Goal: Find contact information: Find contact information

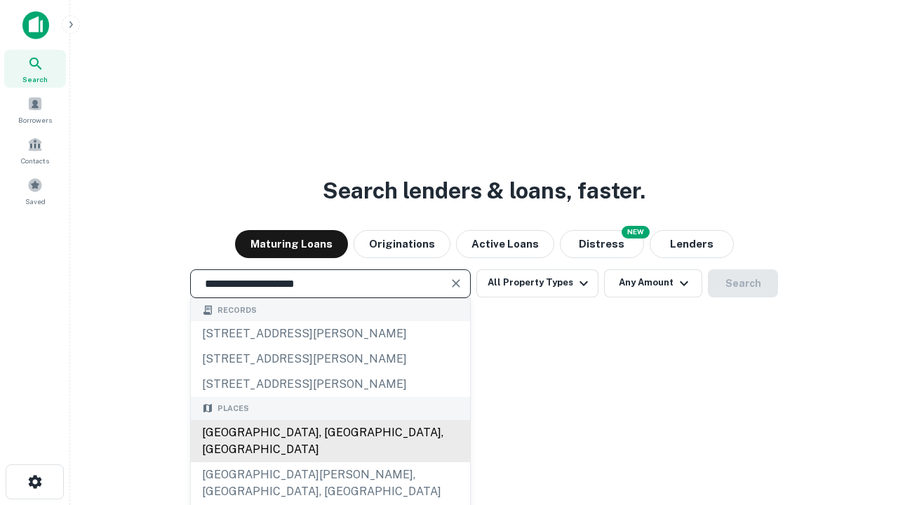
click at [330, 462] on div "Santa Monica, CA, USA" at bounding box center [330, 441] width 279 height 42
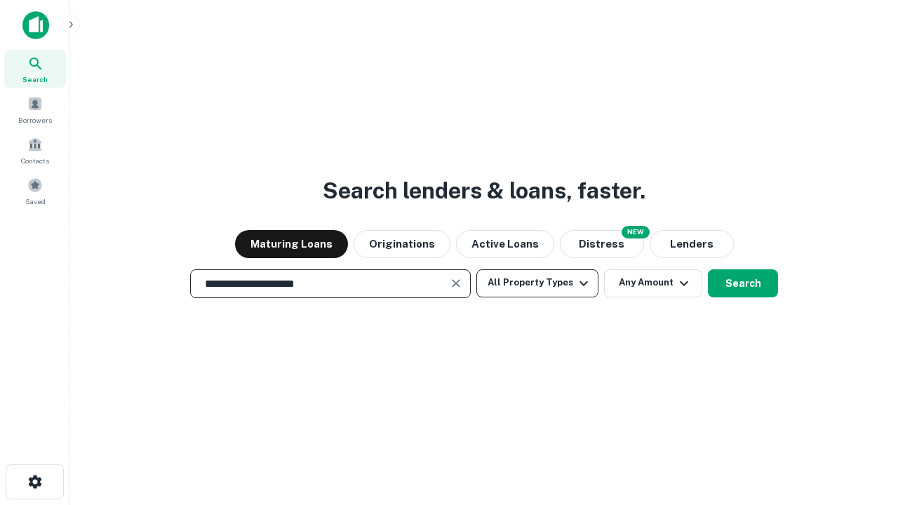
type input "**********"
click at [538, 283] on button "All Property Types" at bounding box center [538, 283] width 122 height 28
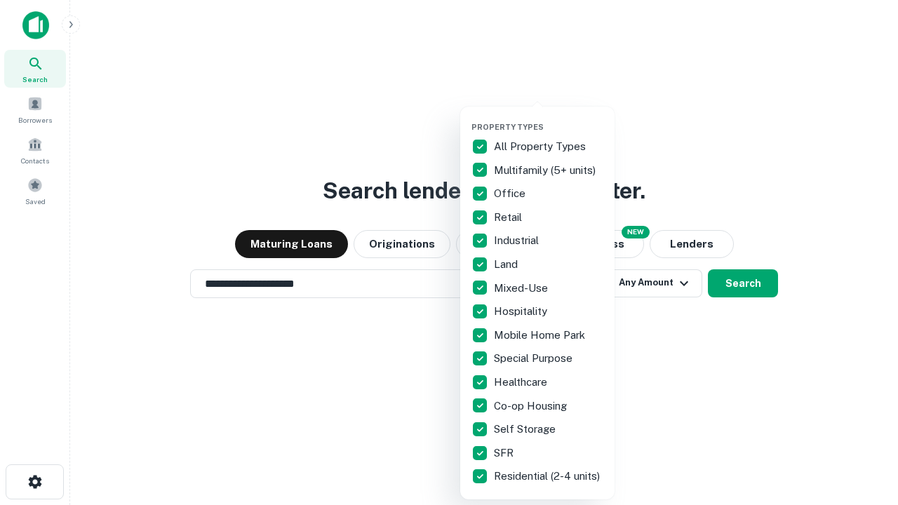
click at [549, 118] on button "button" at bounding box center [549, 118] width 154 height 1
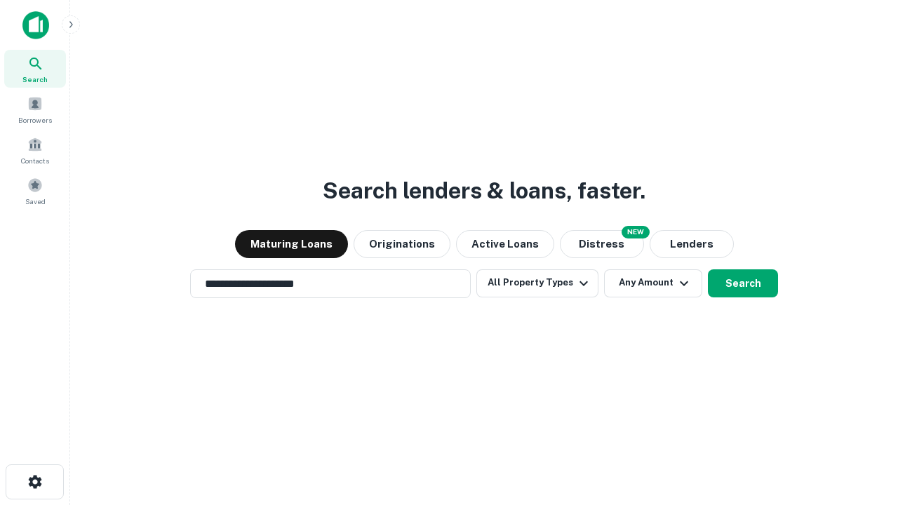
scroll to position [8, 169]
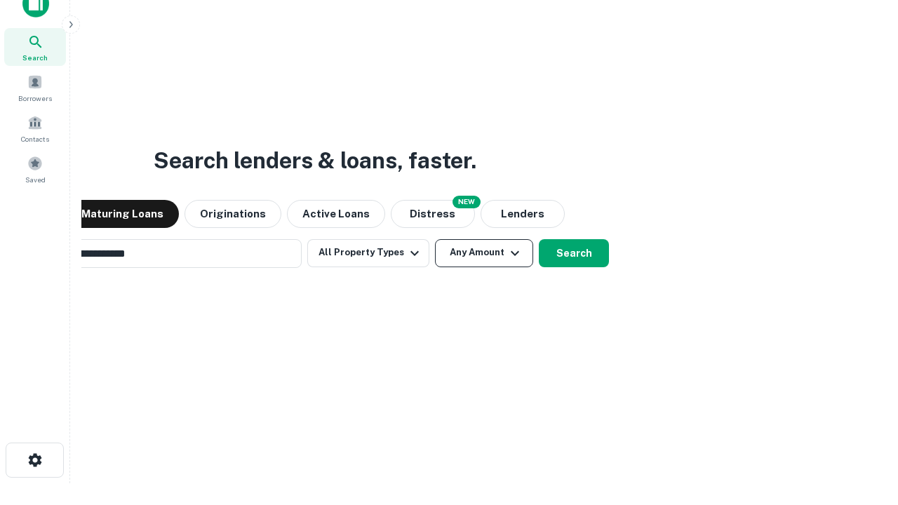
click at [435, 239] on button "Any Amount" at bounding box center [484, 253] width 98 height 28
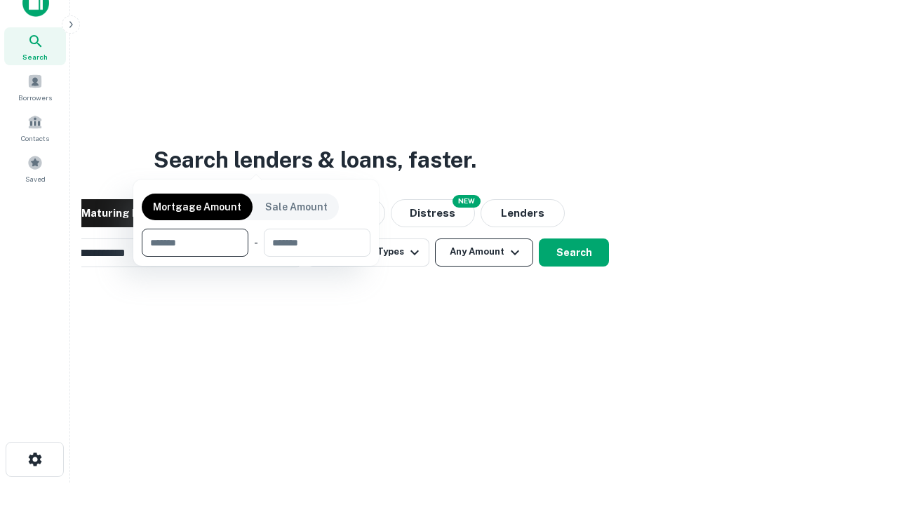
scroll to position [101, 397]
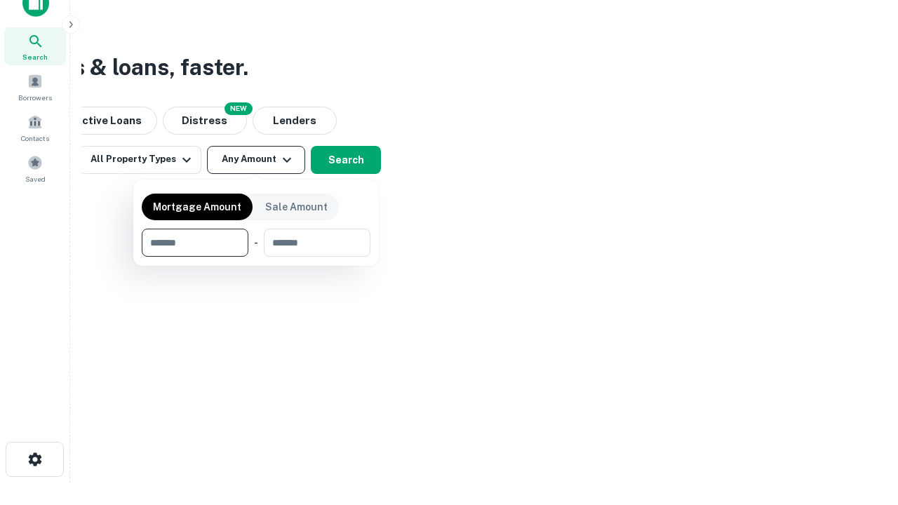
type input "*******"
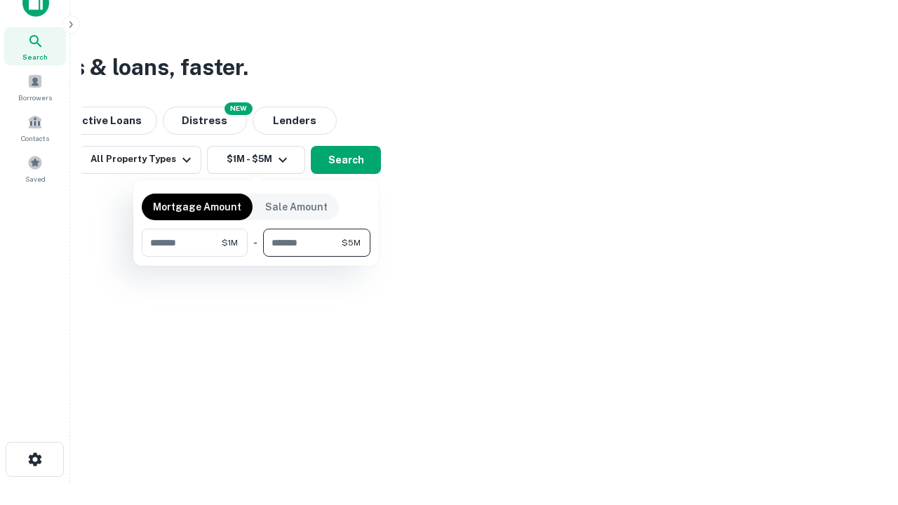
type input "*******"
click at [256, 257] on button "button" at bounding box center [256, 257] width 229 height 1
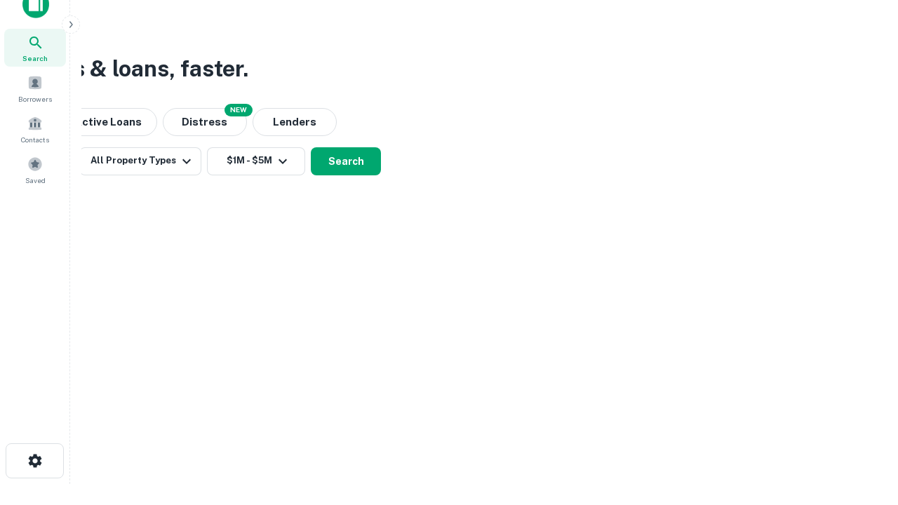
scroll to position [8, 259]
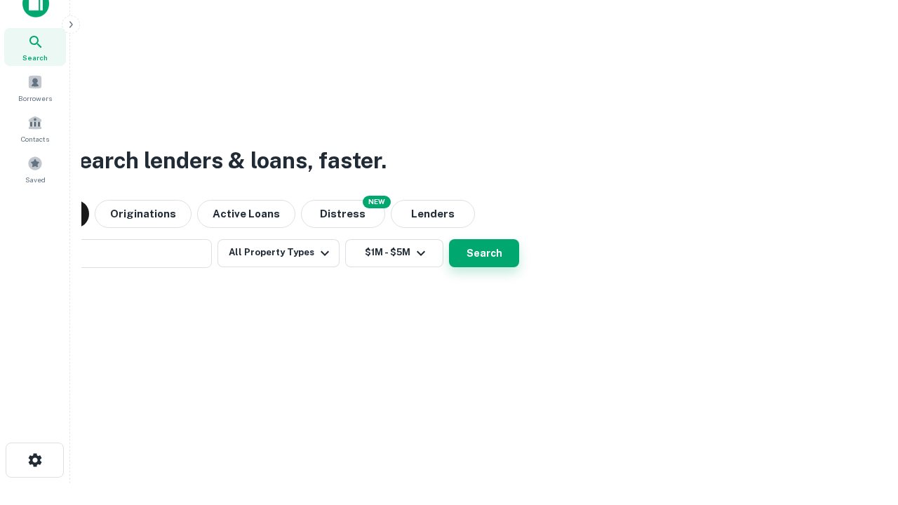
click at [449, 239] on button "Search" at bounding box center [484, 253] width 70 height 28
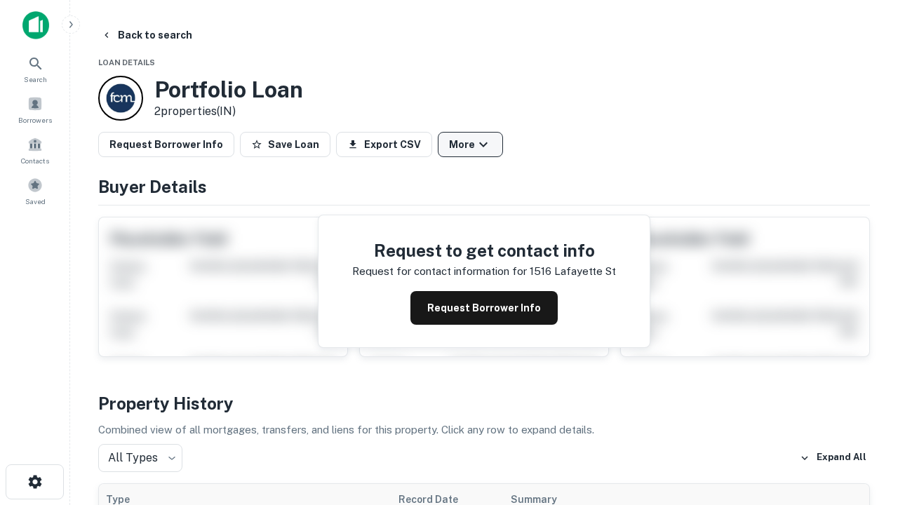
click at [470, 145] on button "More" at bounding box center [470, 144] width 65 height 25
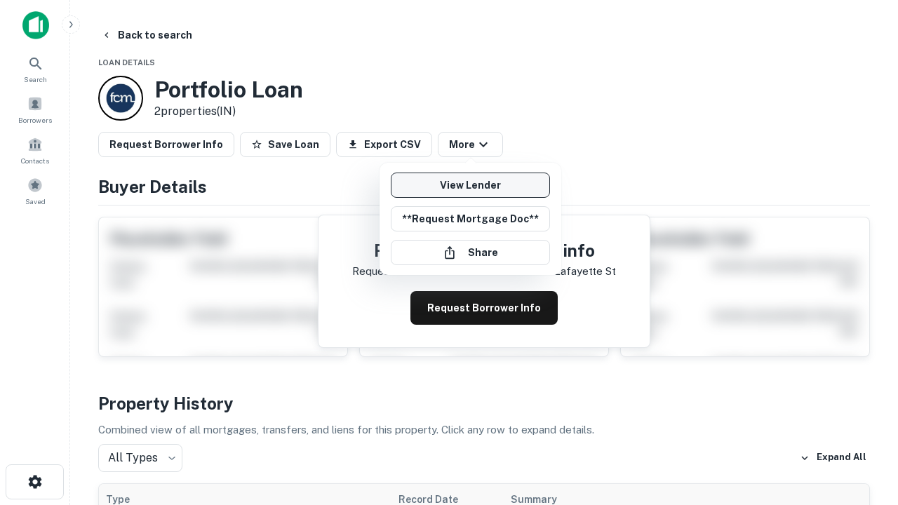
click at [470, 185] on link "View Lender" at bounding box center [470, 185] width 159 height 25
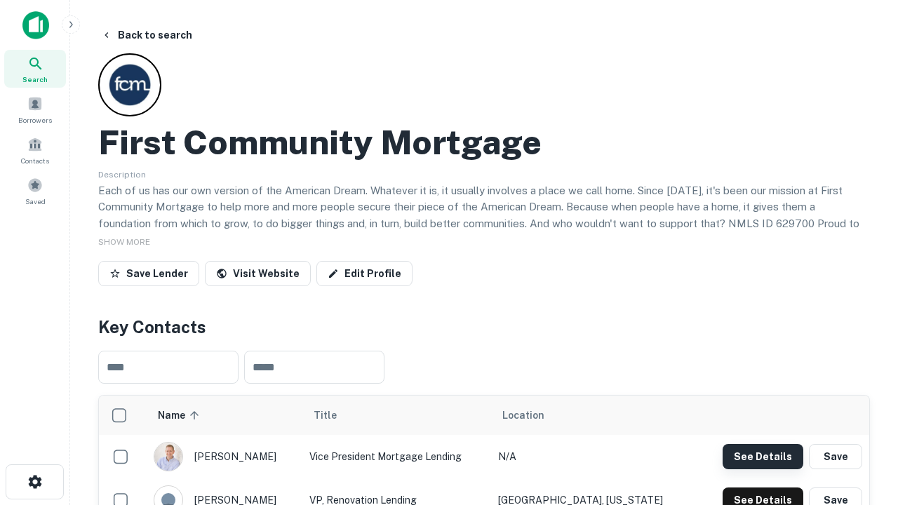
click at [763, 456] on button "See Details" at bounding box center [763, 456] width 81 height 25
click at [34, 482] on icon "button" at bounding box center [35, 482] width 17 height 17
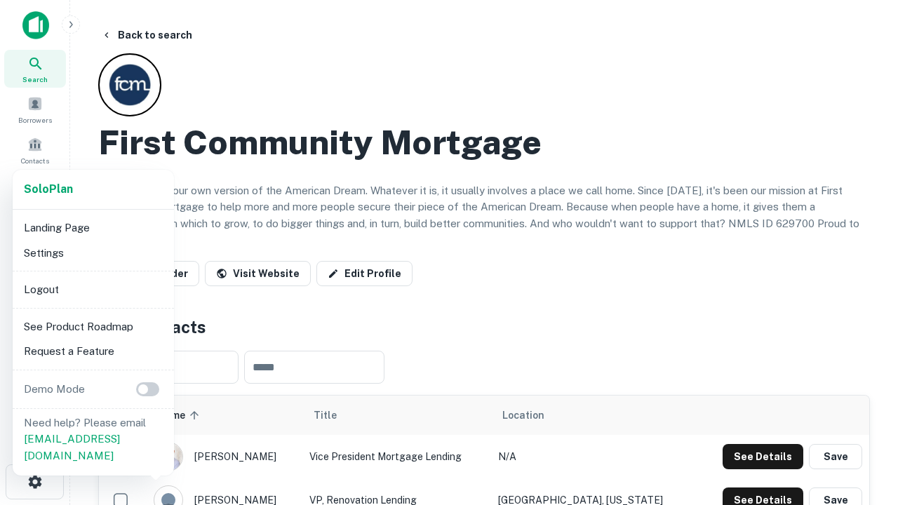
click at [93, 289] on li "Logout" at bounding box center [93, 289] width 150 height 25
